Goal: Navigation & Orientation: Find specific page/section

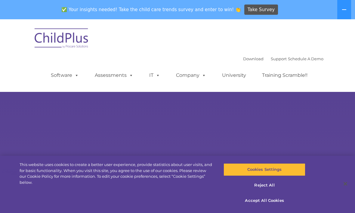
select select "MEDIUM"
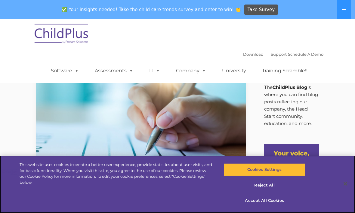
click at [267, 189] on button "Reject All" at bounding box center [265, 185] width 82 height 13
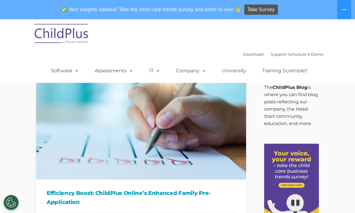
click at [63, 69] on link "Software" at bounding box center [65, 71] width 40 height 12
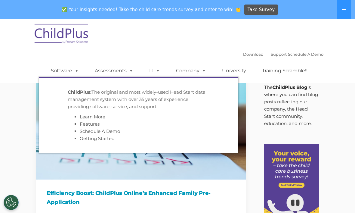
click at [117, 67] on link "Assessments" at bounding box center [114, 71] width 51 height 12
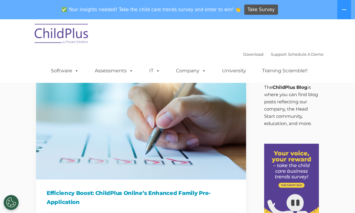
click at [213, 49] on div "Download Support | Schedule A Demo  MENU MENU Software ChildPlus: The original…" at bounding box center [178, 51] width 292 height 64
click at [62, 70] on link "Software" at bounding box center [65, 71] width 40 height 12
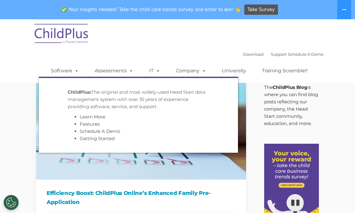
click at [144, 52] on div "Download Support | Schedule A Demo  MENU MENU Software ChildPlus: The original…" at bounding box center [181, 66] width 285 height 33
